Goal: Transaction & Acquisition: Subscribe to service/newsletter

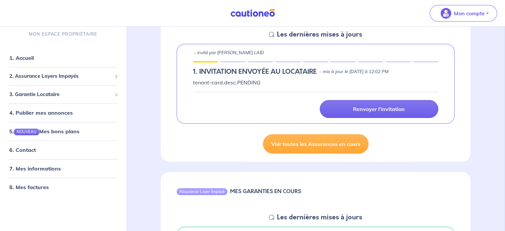
scroll to position [66, 0]
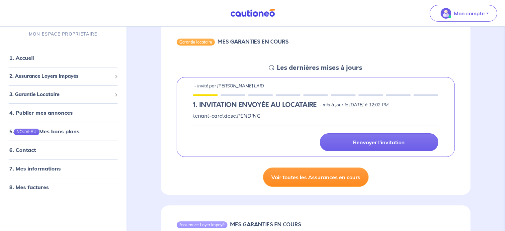
click at [282, 180] on link "Voir toutes les Assurances en cours" at bounding box center [316, 176] width 106 height 19
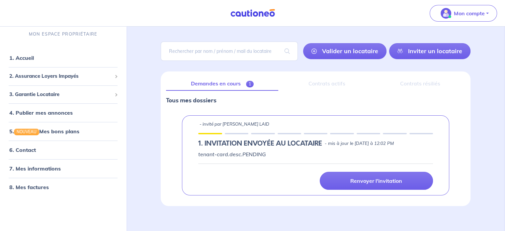
scroll to position [42, 0]
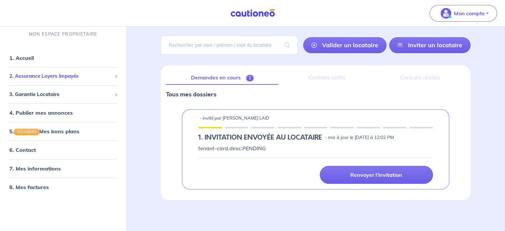
click at [19, 79] on span "2. Assurance Loyers Impayés" at bounding box center [60, 77] width 103 height 8
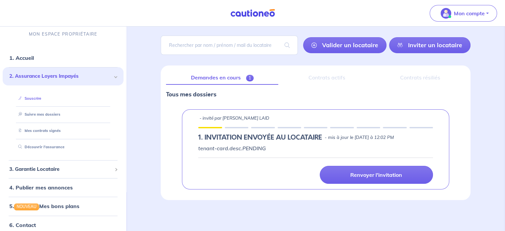
click at [27, 96] on link "Souscrire" at bounding box center [29, 98] width 26 height 5
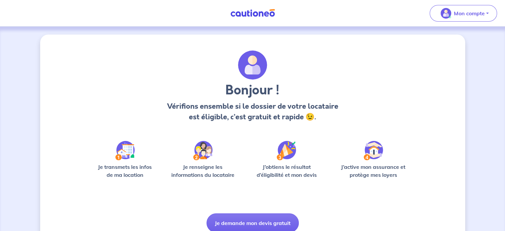
scroll to position [28, 0]
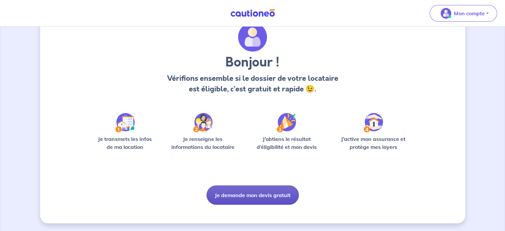
click at [214, 191] on button "Je demande mon devis gratuit" at bounding box center [252, 194] width 92 height 19
